Goal: Check status: Check status

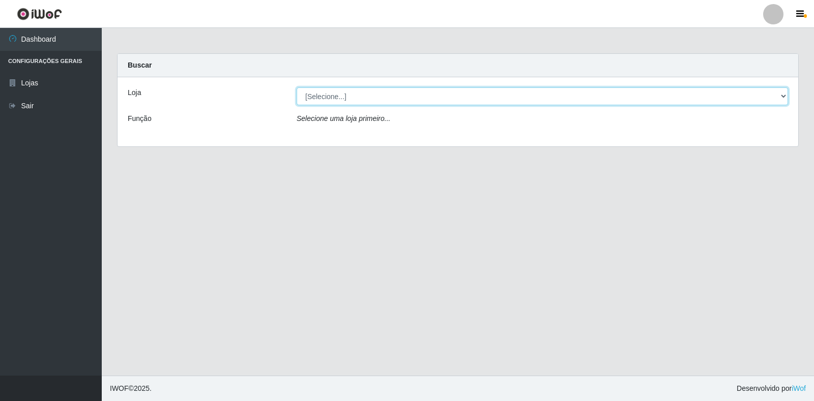
click at [471, 92] on select "[Selecione...] Atacado Vem - Loja 30 Laranjeiras Velha" at bounding box center [542, 97] width 491 height 18
select select "495"
click at [297, 88] on select "[Selecione...] Atacado Vem - Loja 30 Laranjeiras Velha" at bounding box center [542, 97] width 491 height 18
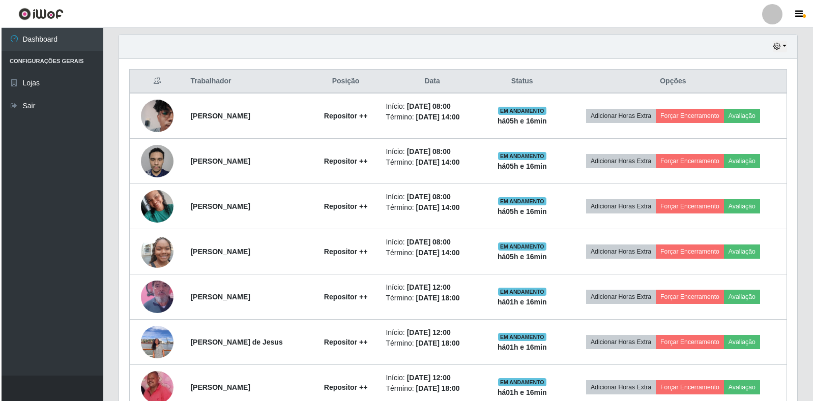
scroll to position [348, 0]
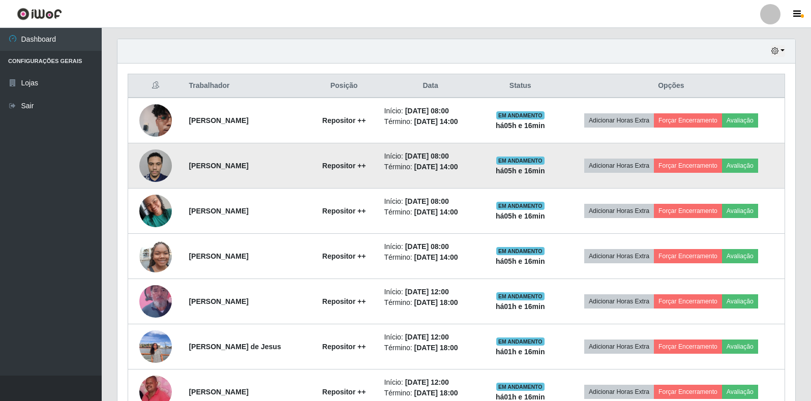
click at [153, 167] on img at bounding box center [155, 165] width 33 height 43
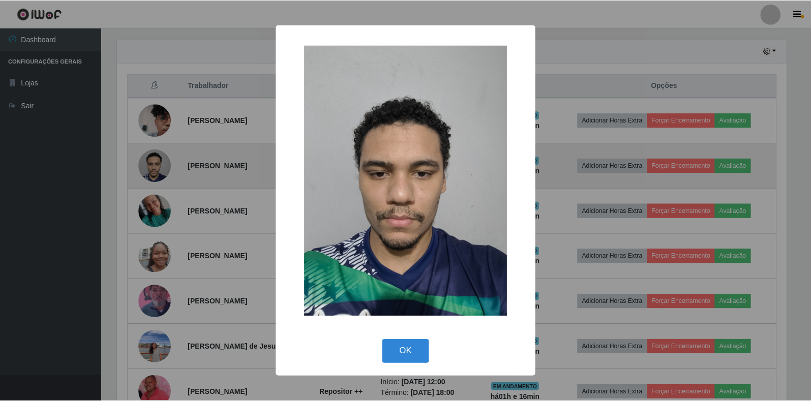
scroll to position [211, 672]
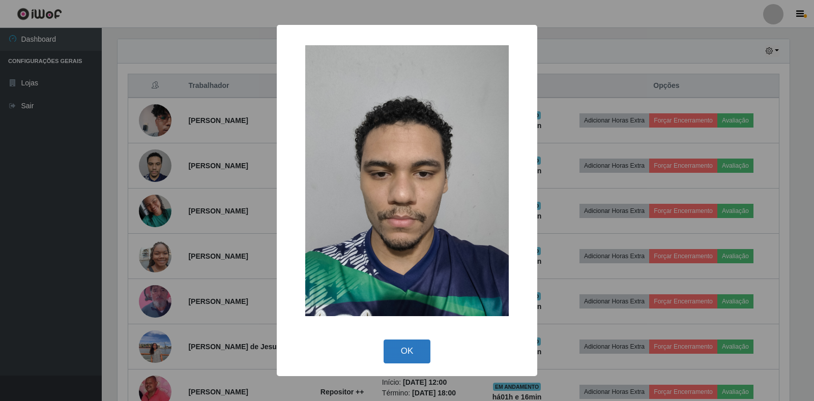
click at [398, 351] on button "OK" at bounding box center [407, 352] width 47 height 24
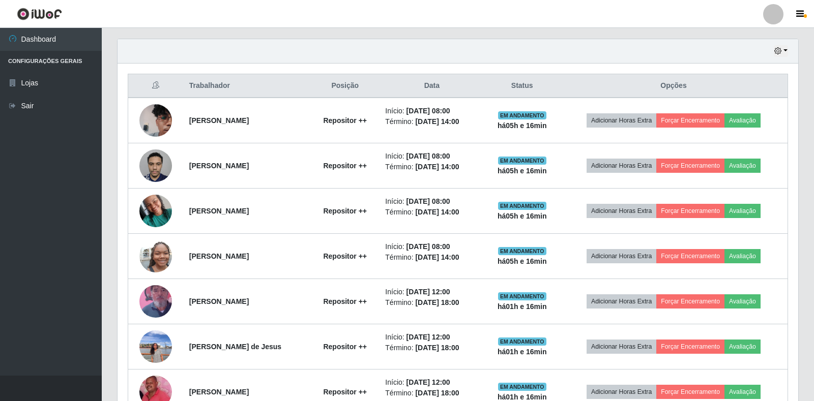
scroll to position [211, 678]
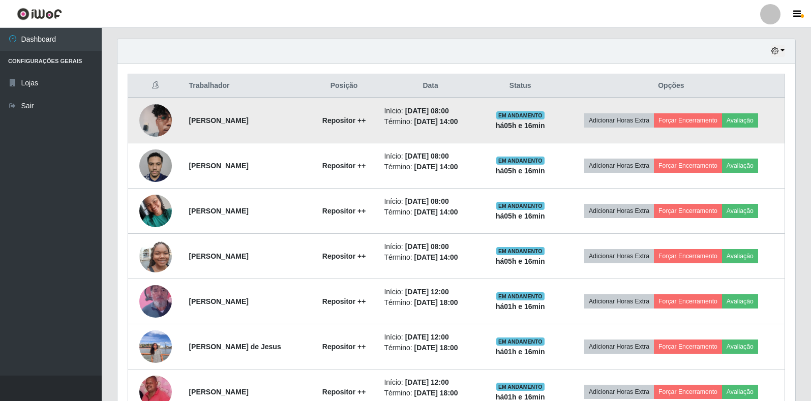
click at [153, 125] on img at bounding box center [155, 121] width 33 height 44
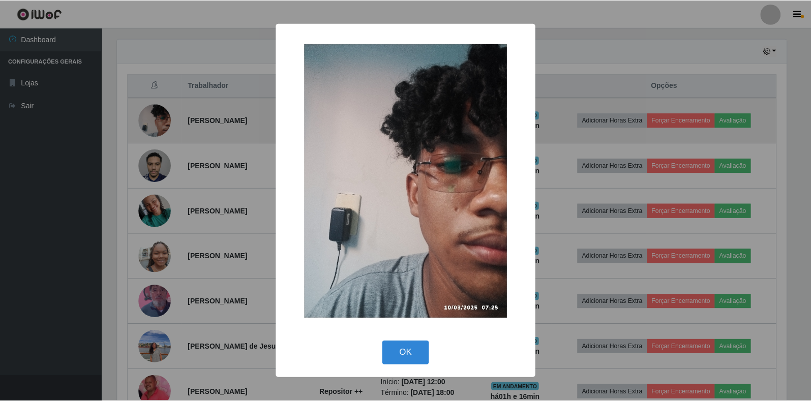
scroll to position [211, 672]
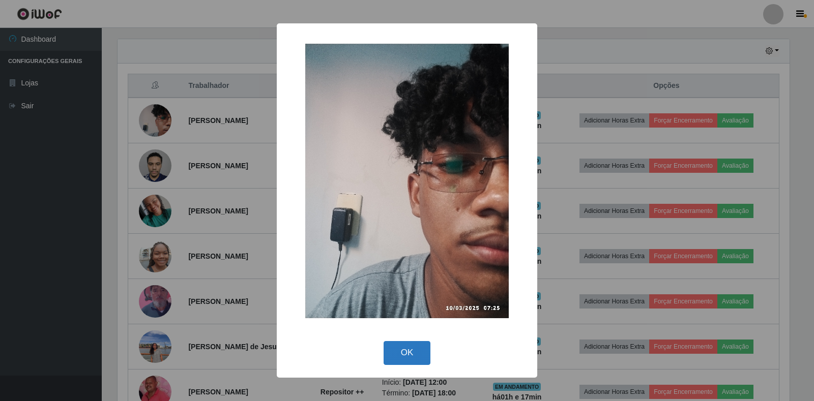
click at [401, 353] on button "OK" at bounding box center [407, 353] width 47 height 24
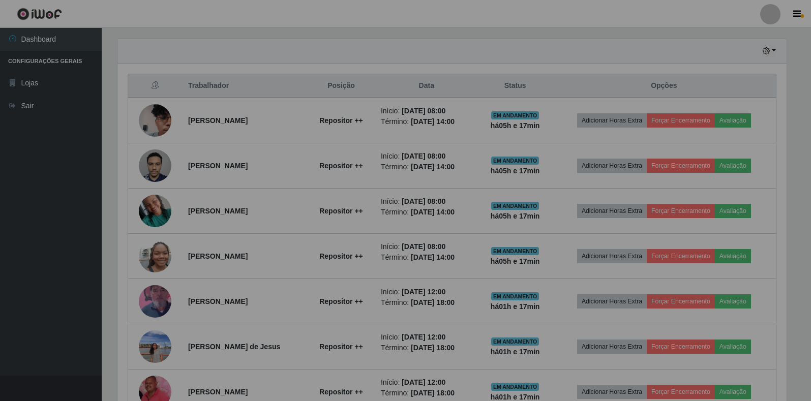
scroll to position [211, 678]
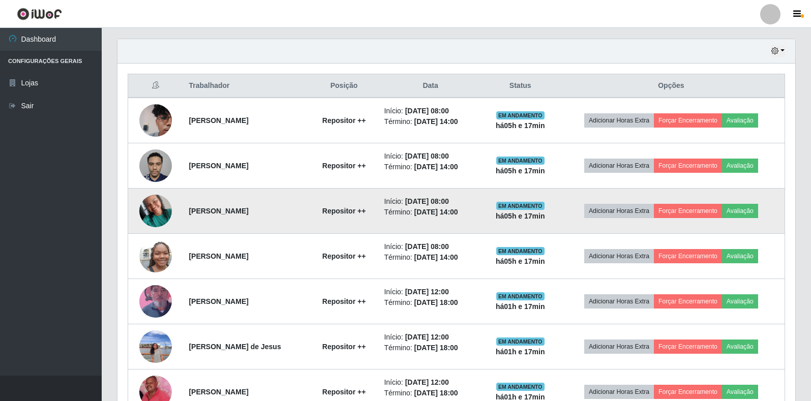
click at [154, 204] on img at bounding box center [155, 210] width 33 height 43
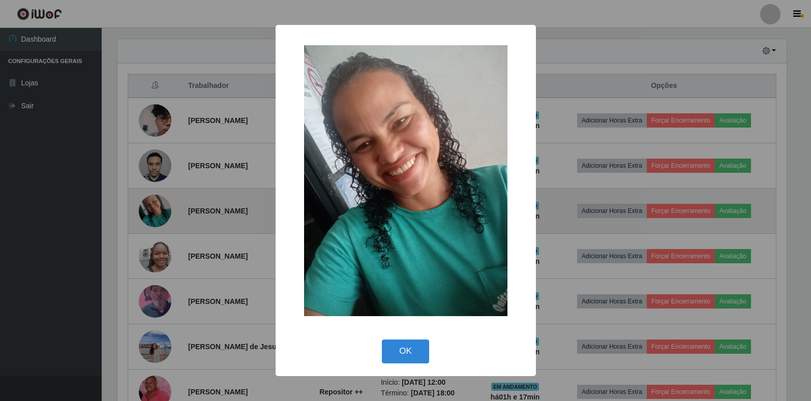
scroll to position [211, 672]
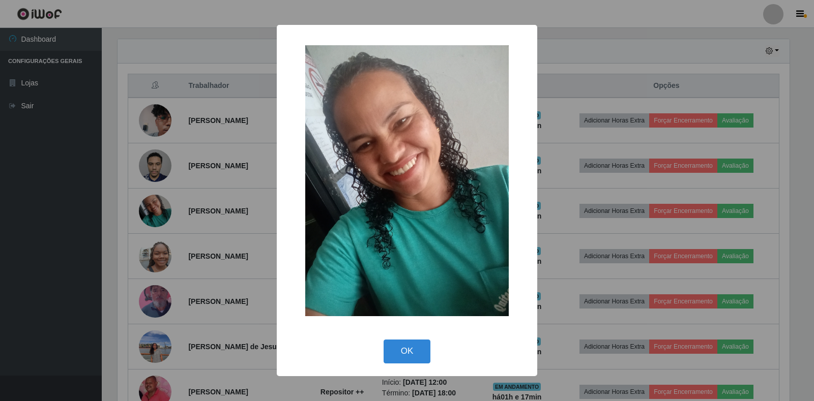
click at [210, 249] on div "× OK Cancel" at bounding box center [407, 200] width 814 height 401
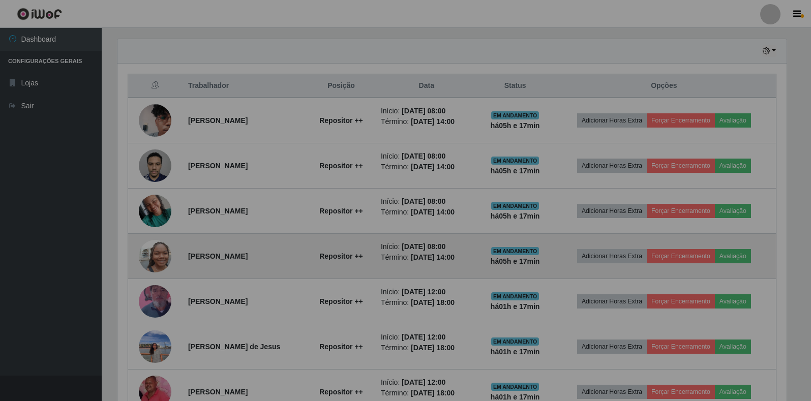
scroll to position [211, 678]
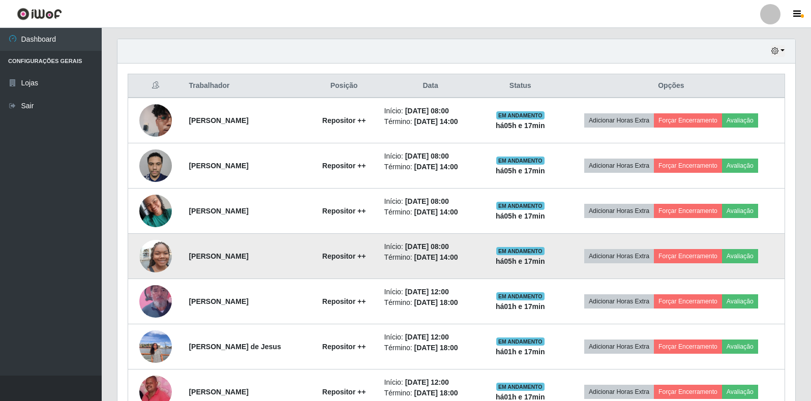
click at [163, 262] on img at bounding box center [155, 256] width 33 height 58
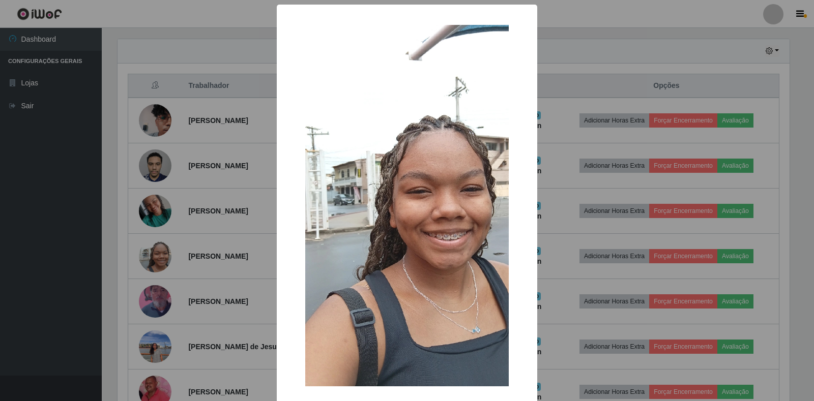
click at [217, 286] on div "× OK Cancel" at bounding box center [407, 200] width 814 height 401
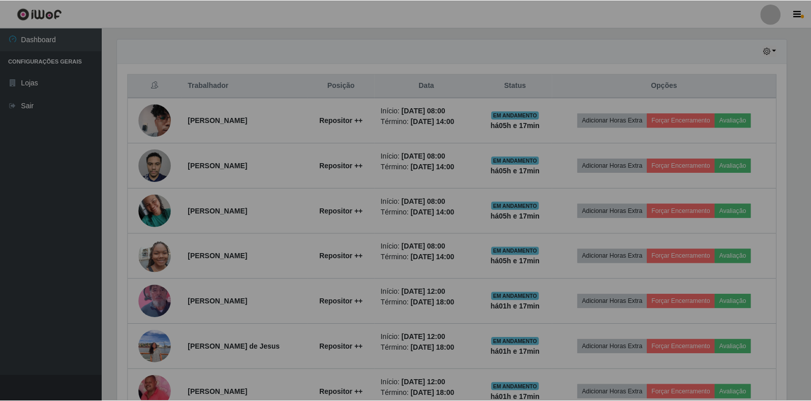
scroll to position [211, 678]
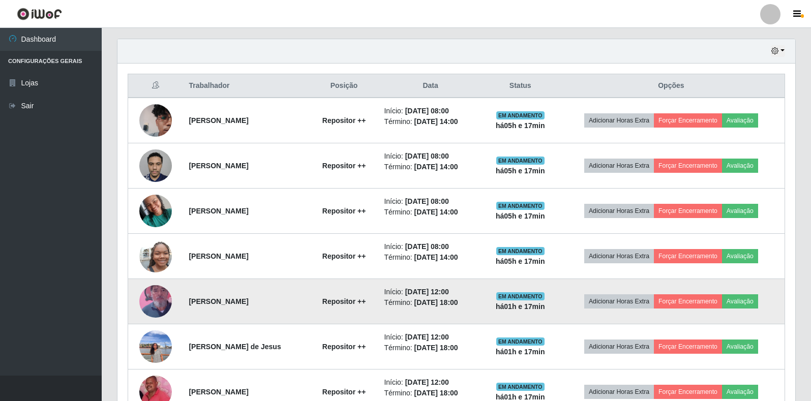
click at [153, 296] on img at bounding box center [155, 302] width 33 height 58
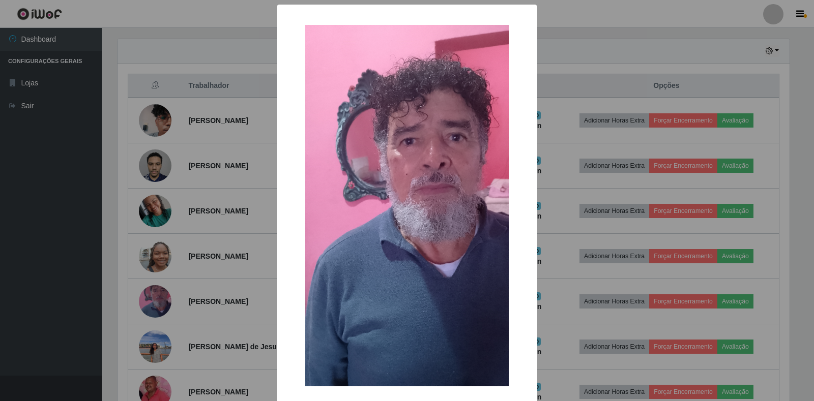
click at [210, 237] on div "× OK Cancel" at bounding box center [407, 200] width 814 height 401
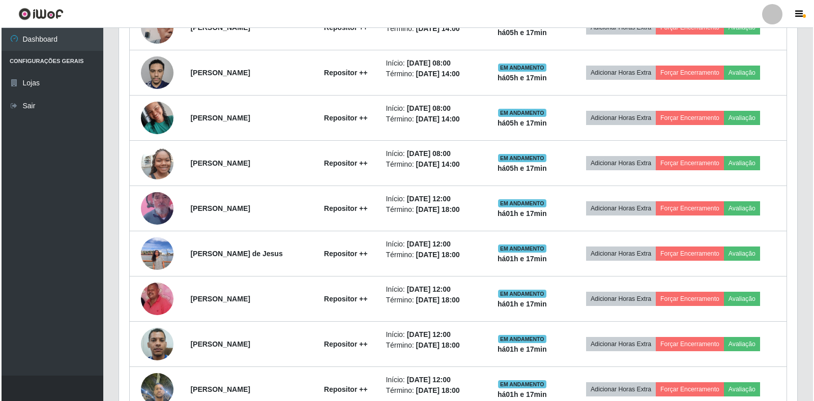
scroll to position [450, 0]
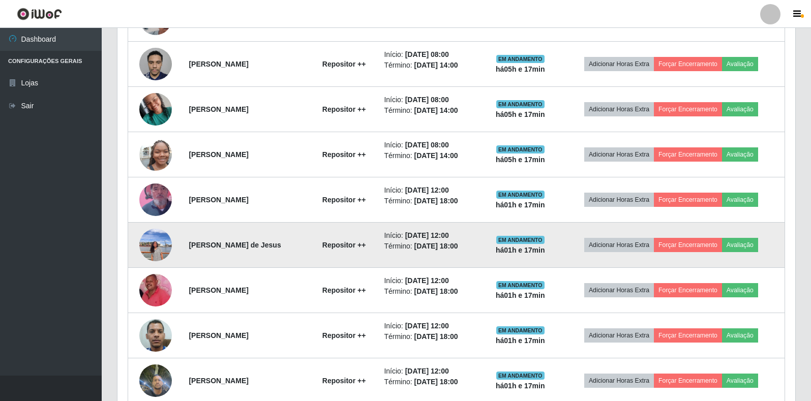
click at [147, 245] on img at bounding box center [155, 244] width 33 height 43
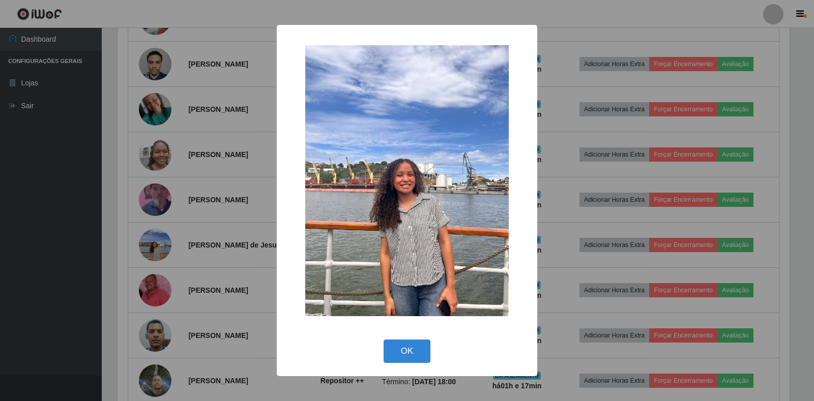
click at [209, 264] on div "× OK Cancel" at bounding box center [407, 200] width 814 height 401
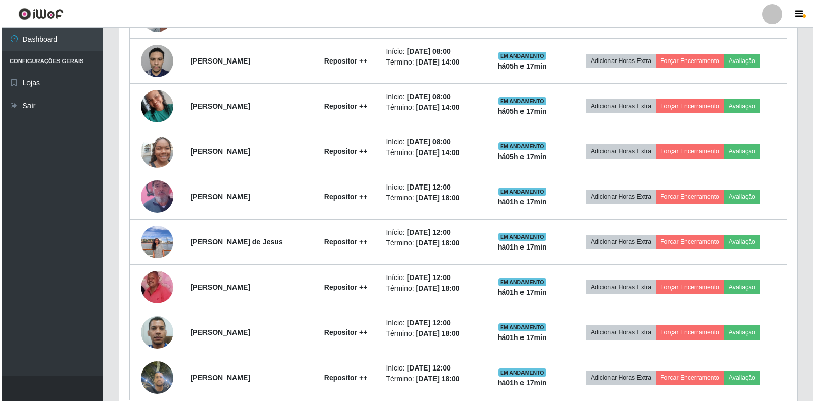
scroll to position [0, 0]
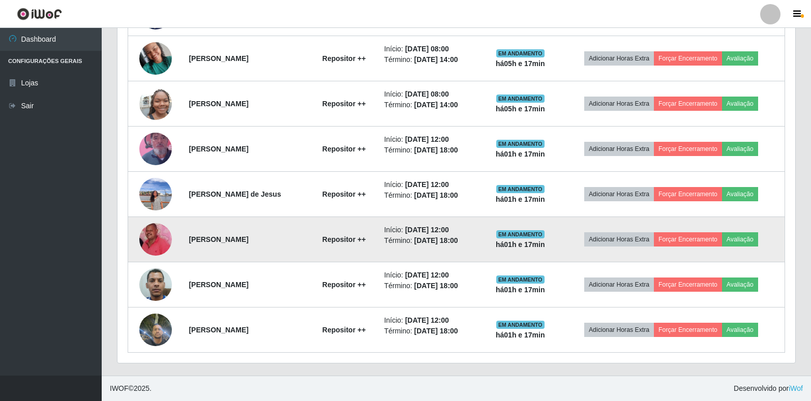
click at [146, 243] on img at bounding box center [155, 240] width 33 height 38
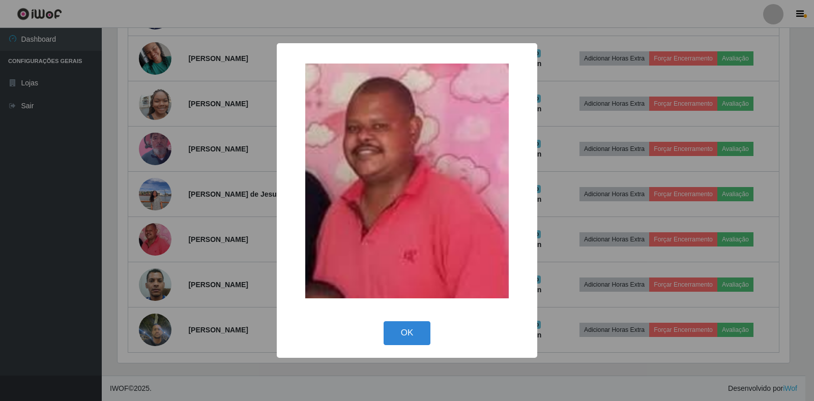
click at [224, 247] on div "× OK Cancel" at bounding box center [407, 200] width 814 height 401
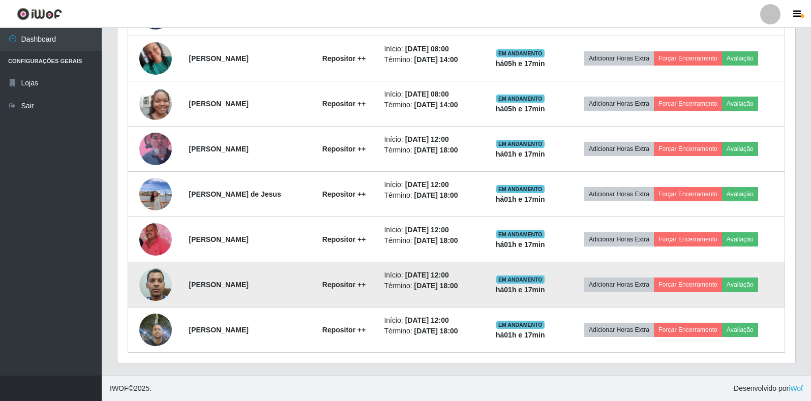
click at [152, 285] on img at bounding box center [155, 284] width 33 height 43
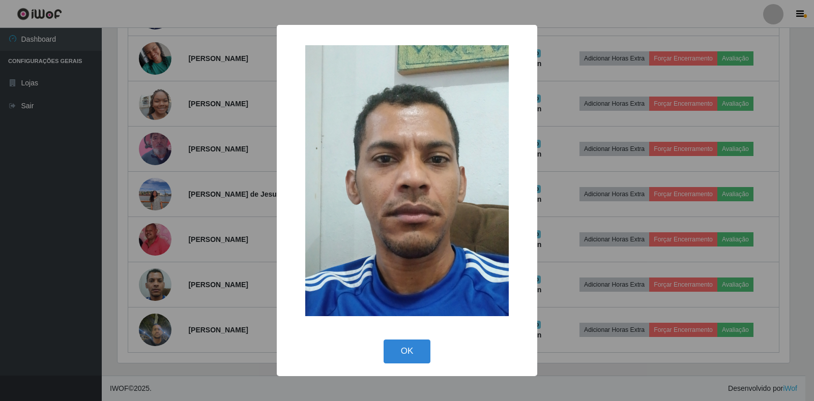
click at [190, 260] on div "× OK Cancel" at bounding box center [407, 200] width 814 height 401
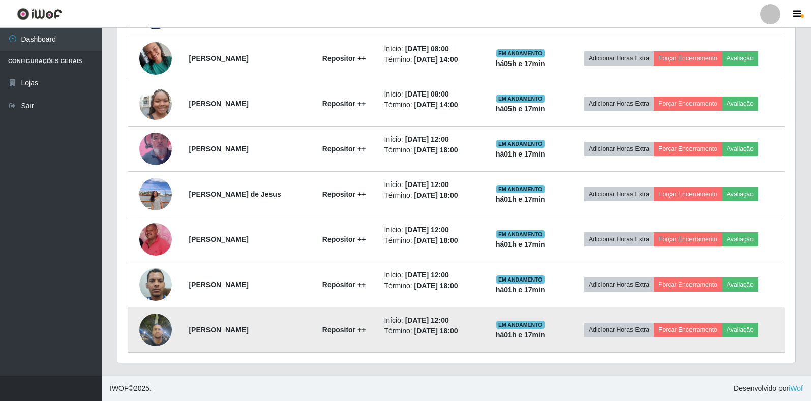
click at [159, 330] on img at bounding box center [155, 329] width 33 height 43
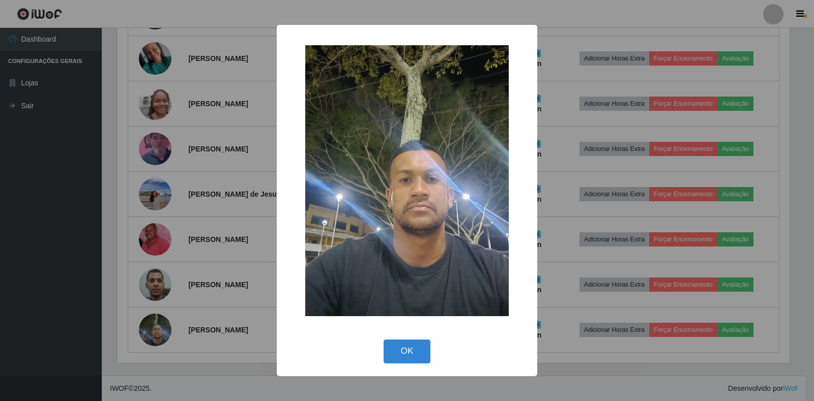
click at [188, 255] on div "× OK Cancel" at bounding box center [407, 200] width 814 height 401
